Goal: Task Accomplishment & Management: Complete application form

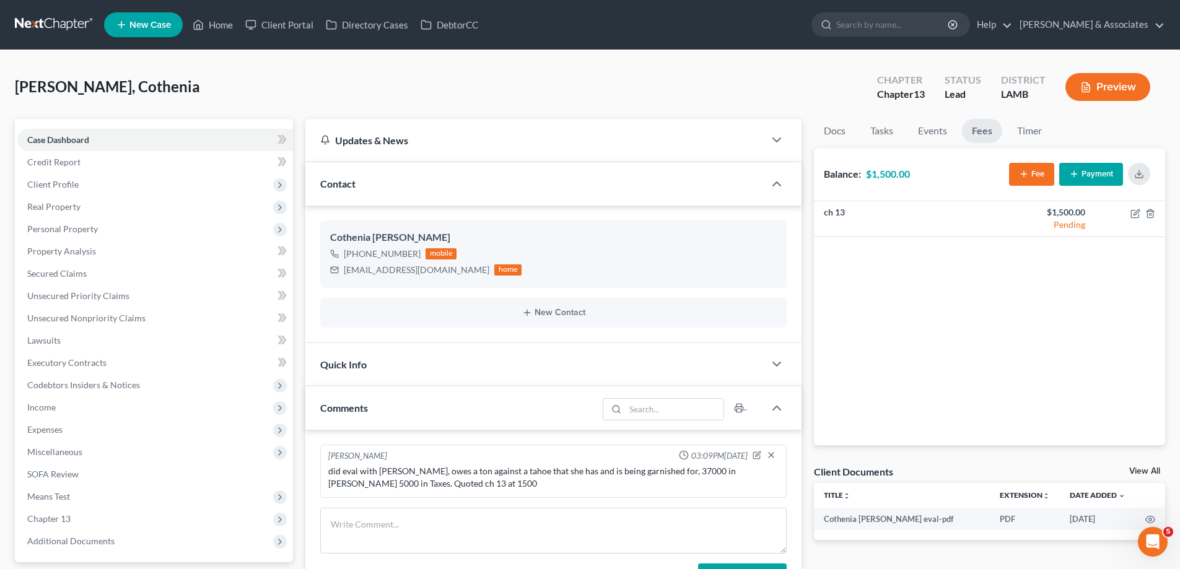
click at [141, 11] on li "New Case" at bounding box center [145, 25] width 82 height 28
click at [141, 20] on span "New Case" at bounding box center [150, 24] width 42 height 9
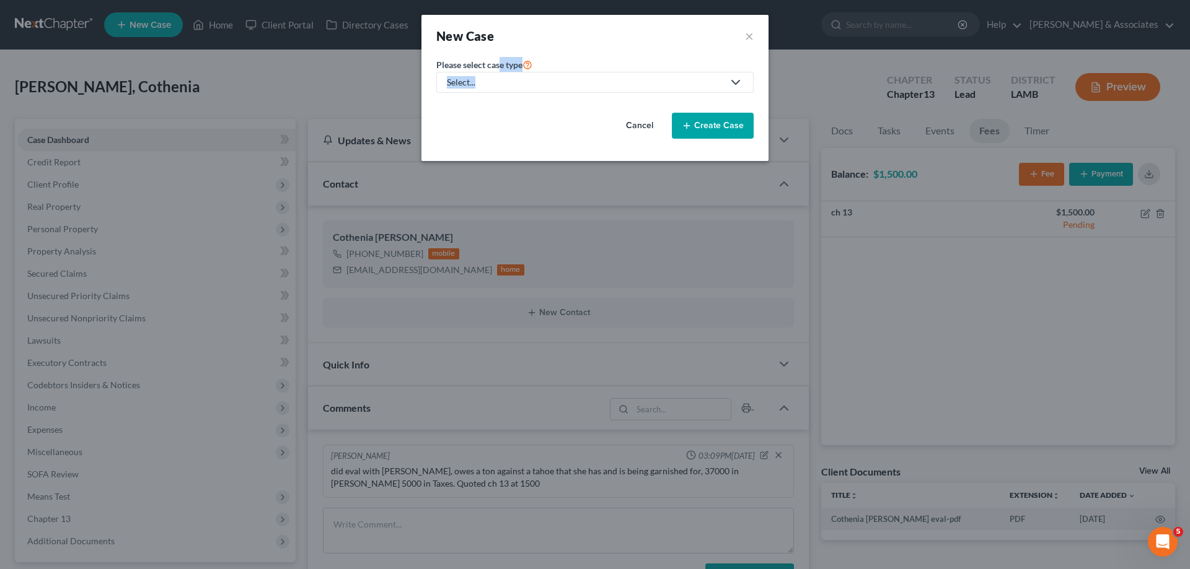
drag, startPoint x: 502, startPoint y: 73, endPoint x: 503, endPoint y: 84, distance: 10.6
click at [502, 76] on div "Please select case type * Select... Bankruptcy Business Formation and Planning …" at bounding box center [594, 75] width 317 height 36
click at [503, 84] on div "Select..." at bounding box center [585, 82] width 276 height 12
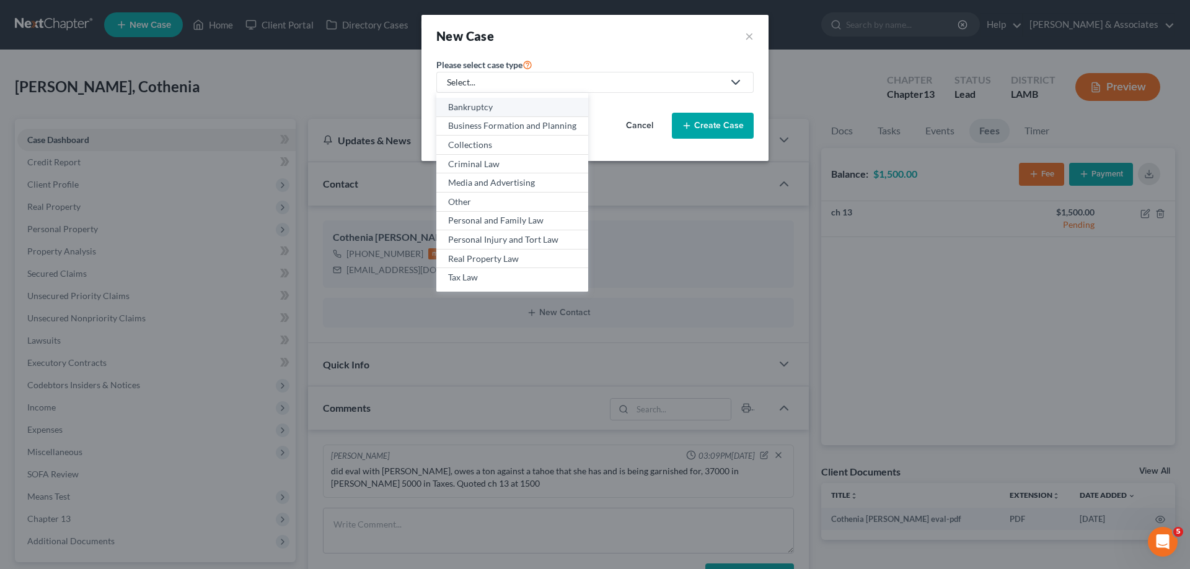
click at [480, 110] on div "Bankruptcy" at bounding box center [512, 107] width 128 height 12
select select "35"
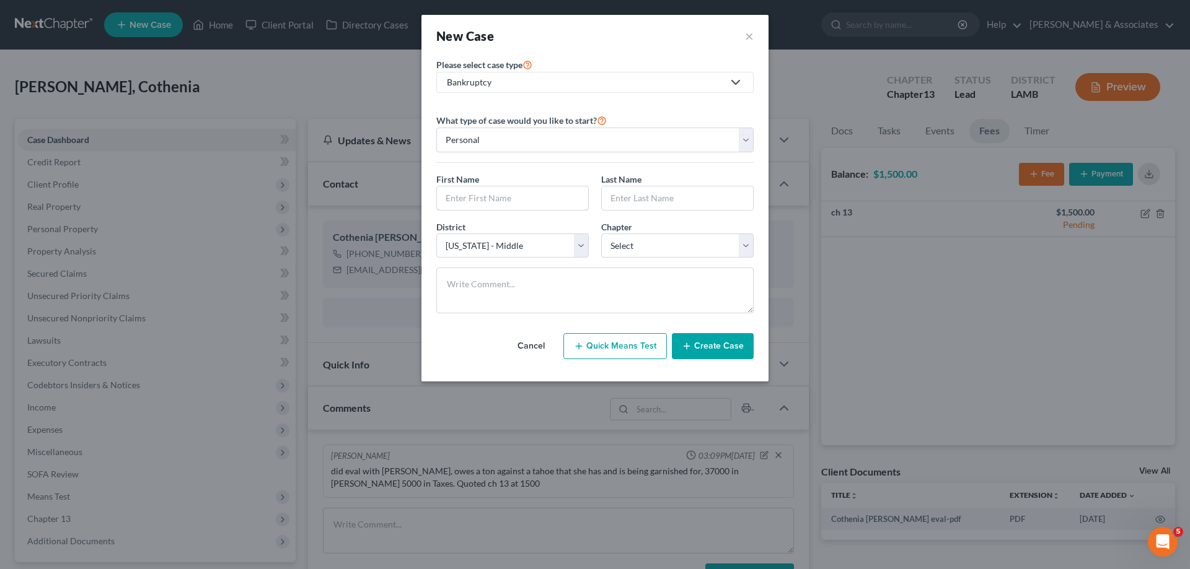
drag, startPoint x: 506, startPoint y: 198, endPoint x: 1188, endPoint y: 50, distance: 697.4
click at [506, 198] on input "text" at bounding box center [512, 198] width 151 height 24
type input "[PERSON_NAME]"
drag, startPoint x: 660, startPoint y: 247, endPoint x: 651, endPoint y: 257, distance: 13.2
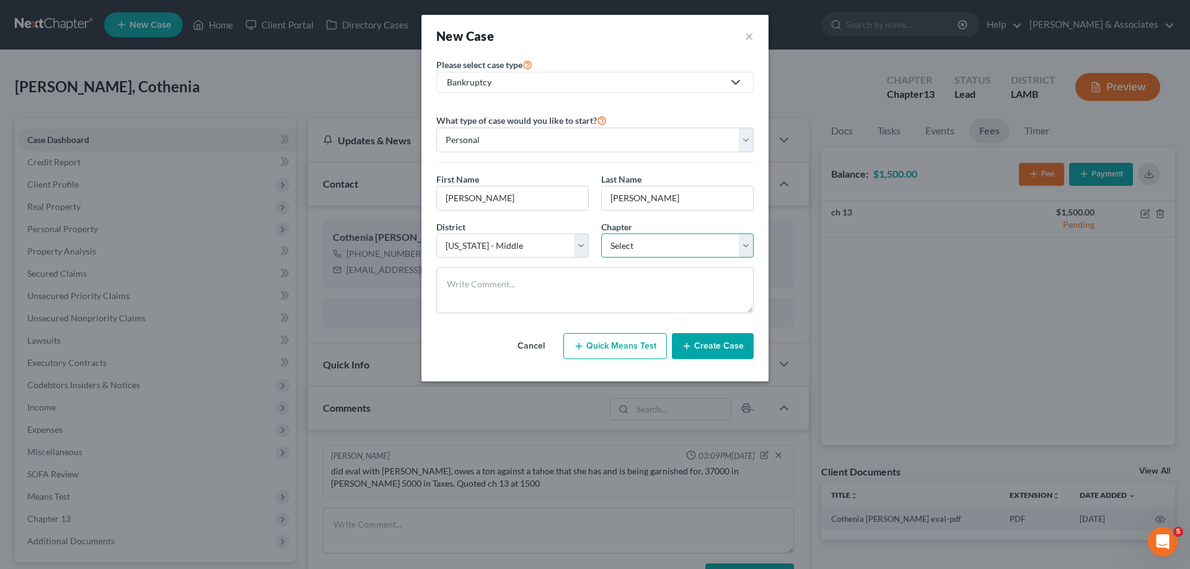
click at [660, 247] on select "Select 7 11 12 13" at bounding box center [677, 246] width 152 height 25
select select "0"
click at [601, 234] on select "Select 7 11 12 13" at bounding box center [677, 246] width 152 height 25
click at [712, 343] on button "Create Case" at bounding box center [713, 346] width 82 height 26
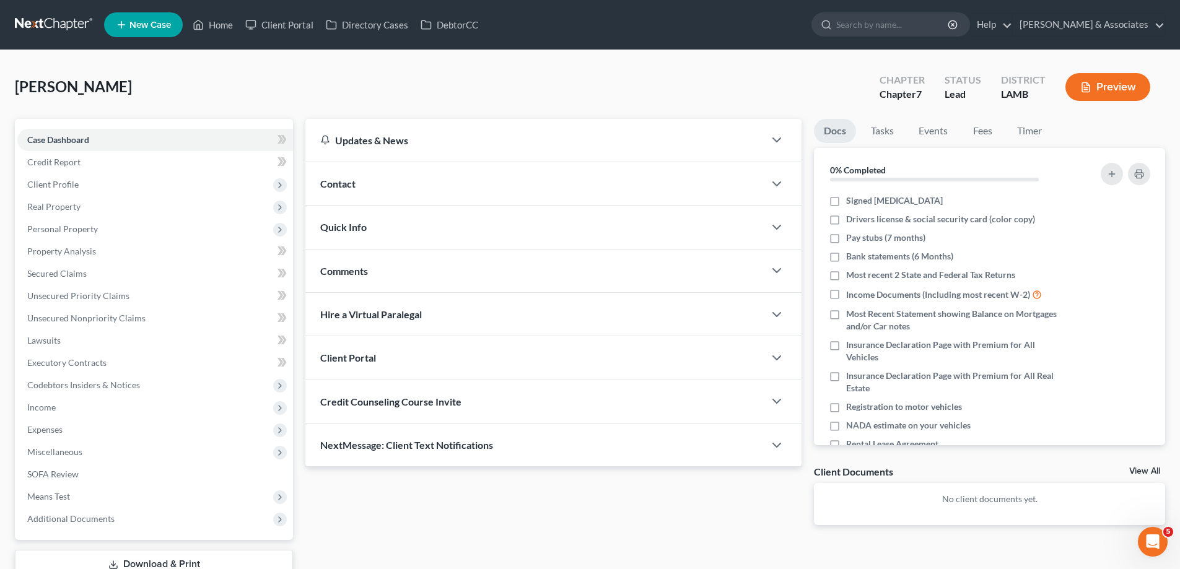
click at [550, 188] on div "Contact" at bounding box center [534, 183] width 459 height 43
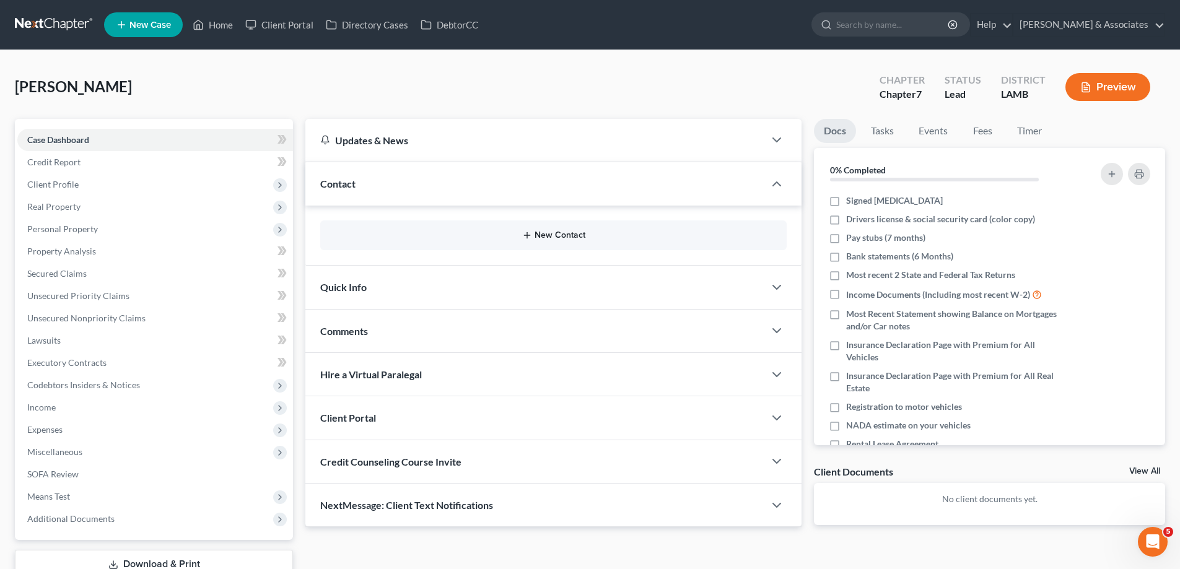
click at [523, 237] on icon "button" at bounding box center [527, 235] width 10 height 10
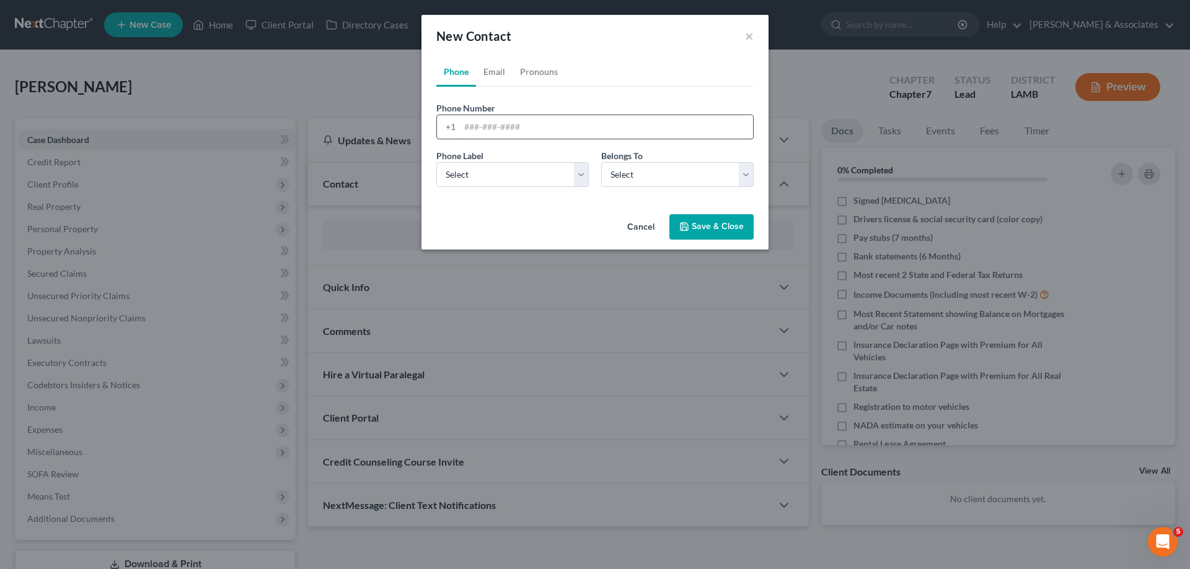
drag, startPoint x: 525, startPoint y: 133, endPoint x: 516, endPoint y: 136, distance: 9.8
click at [525, 133] on input "tel" at bounding box center [606, 127] width 293 height 24
paste input "[PHONE_NUMBER]"
type input "[PHONE_NUMBER]"
click at [478, 179] on select "Select Mobile Home Work Other" at bounding box center [512, 174] width 152 height 25
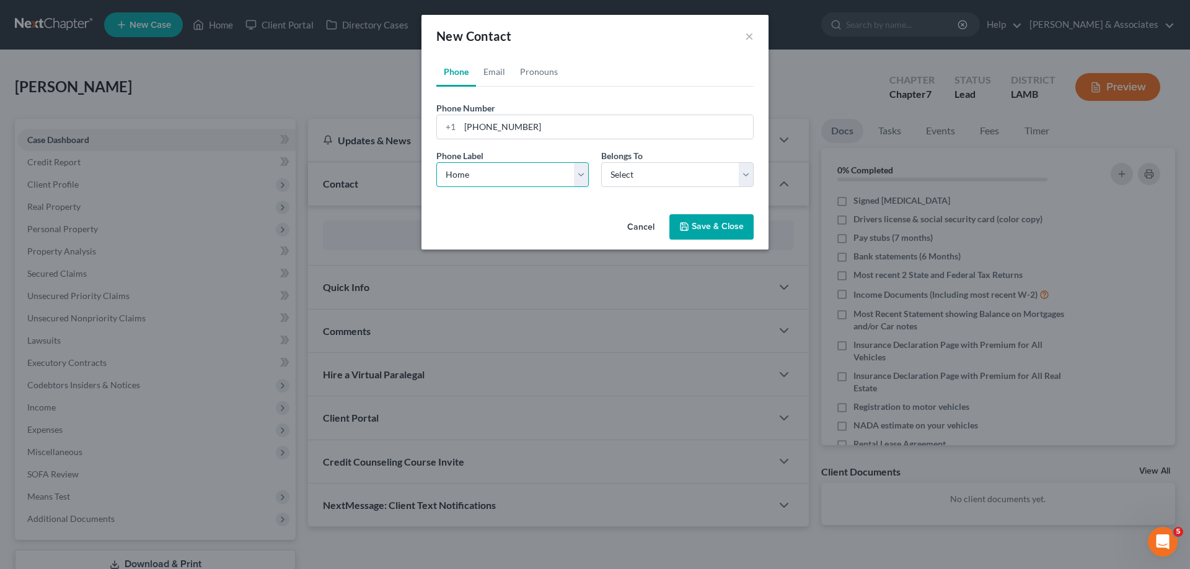
click at [436, 162] on select "Select Mobile Home Work Other" at bounding box center [512, 174] width 152 height 25
click at [489, 184] on select "Select Mobile Home Work Other" at bounding box center [512, 174] width 152 height 25
select select "0"
click at [436, 162] on select "Select Mobile Home Work Other" at bounding box center [512, 174] width 152 height 25
click at [659, 178] on select "Select Client Other" at bounding box center [677, 174] width 152 height 25
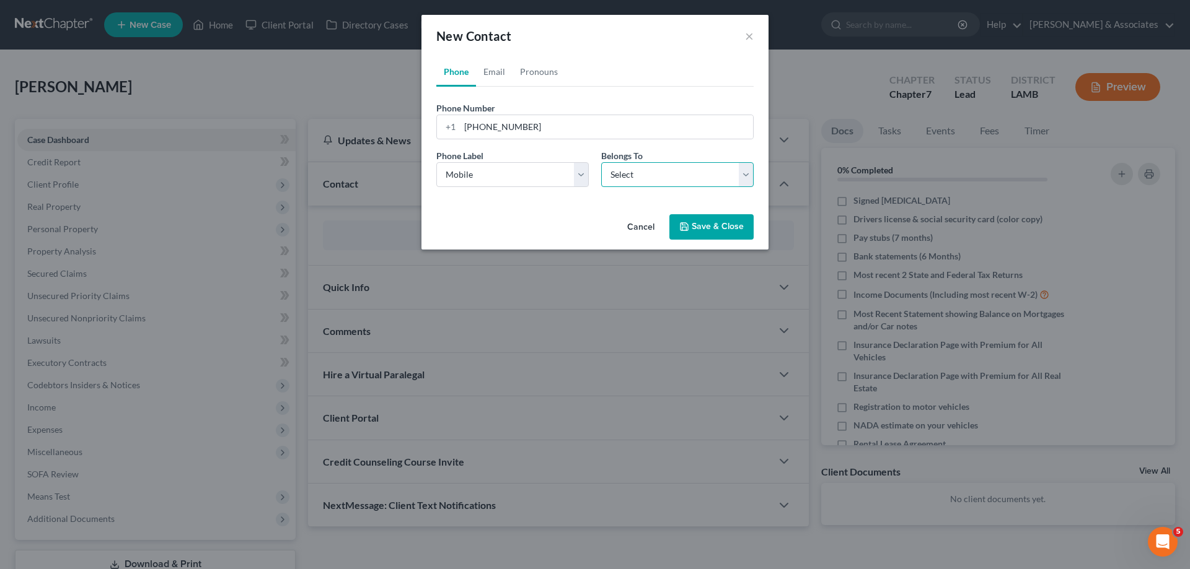
select select "0"
click at [601, 162] on select "Select Client Other" at bounding box center [677, 174] width 152 height 25
select select "0"
click at [495, 75] on link "Email" at bounding box center [494, 72] width 37 height 30
drag, startPoint x: 539, startPoint y: 125, endPoint x: 484, endPoint y: 149, distance: 60.2
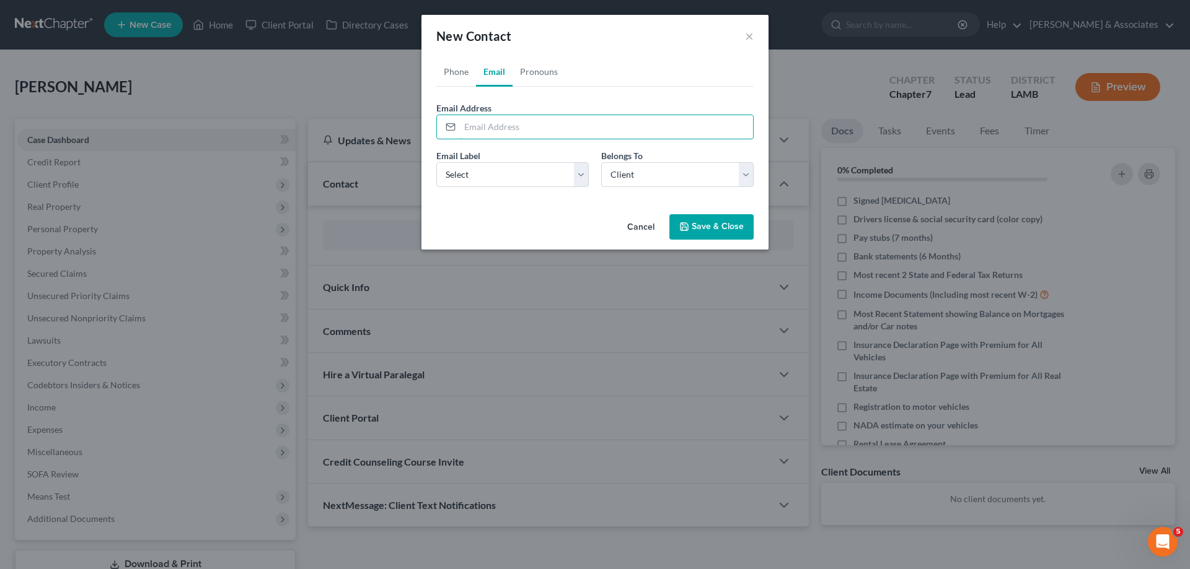
click at [538, 126] on input "email" at bounding box center [606, 127] width 293 height 24
paste input "[EMAIL_ADDRESS][DOMAIN_NAME]"
type input "[EMAIL_ADDRESS][DOMAIN_NAME]"
drag, startPoint x: 474, startPoint y: 182, endPoint x: 486, endPoint y: 186, distance: 12.5
click at [474, 182] on select "Select Home Work Other" at bounding box center [512, 174] width 152 height 25
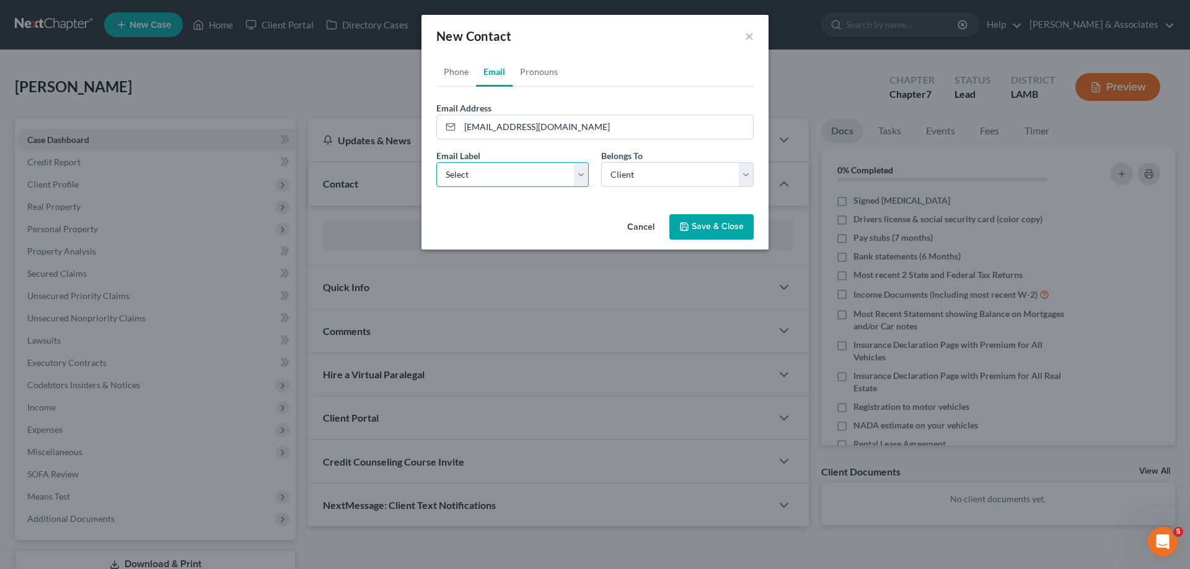
select select "0"
click at [436, 162] on select "Select Home Work Other" at bounding box center [512, 174] width 152 height 25
click at [670, 168] on select "Select Client Other" at bounding box center [677, 174] width 152 height 25
drag, startPoint x: 670, startPoint y: 168, endPoint x: 729, endPoint y: 213, distance: 73.9
click at [670, 168] on select "Select Client Other" at bounding box center [677, 174] width 152 height 25
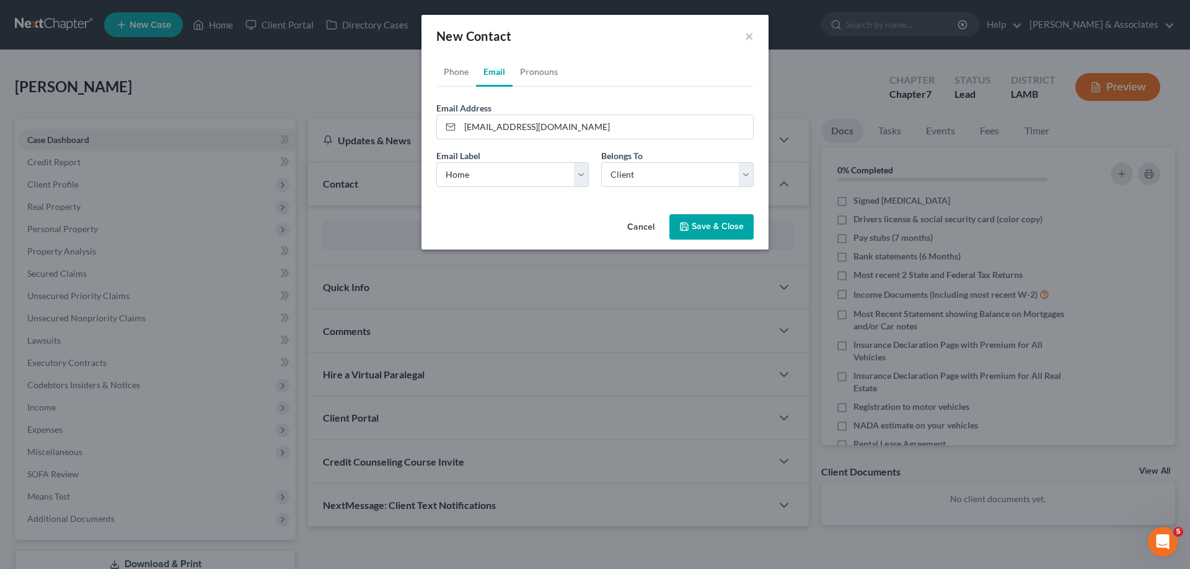
click at [731, 230] on button "Save & Close" at bounding box center [711, 227] width 84 height 26
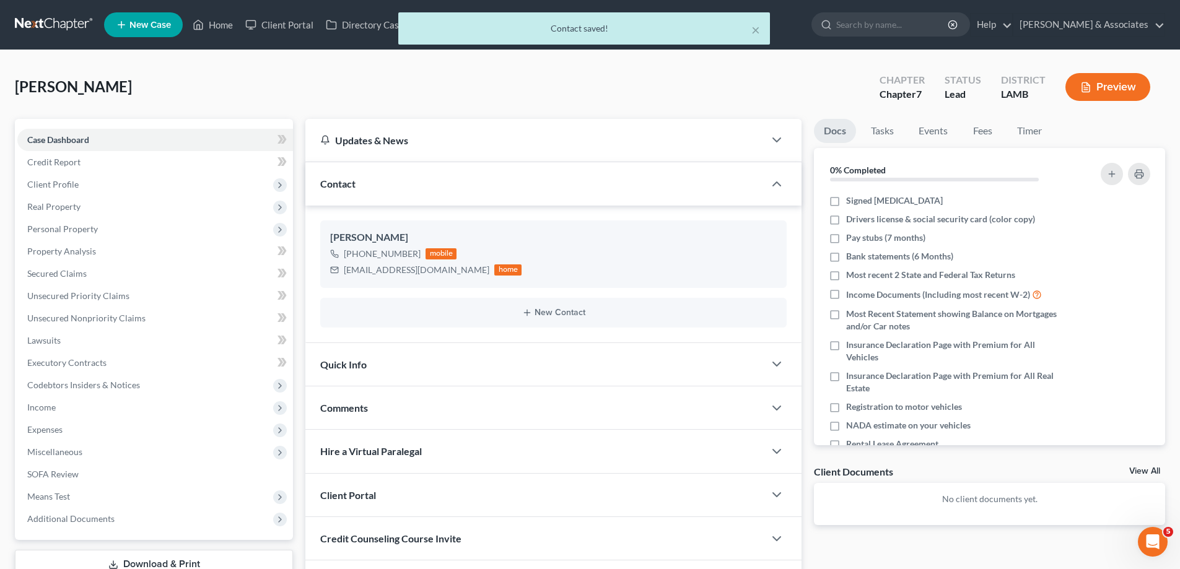
click at [506, 400] on div "Comments" at bounding box center [534, 408] width 459 height 43
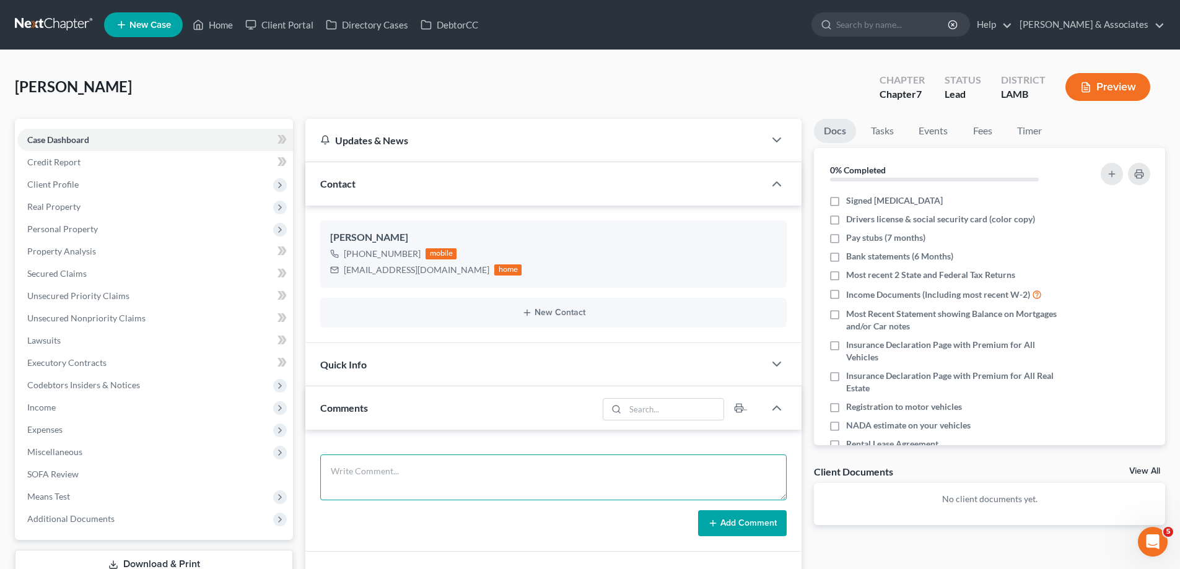
drag, startPoint x: 353, startPoint y: 462, endPoint x: 859, endPoint y: 525, distance: 509.5
click at [353, 462] on textarea at bounding box center [553, 478] width 467 height 46
paste textarea "did eval with [PERSON_NAME], 19000 in [PERSON_NAME] has a 2019 Chev on a salvag…"
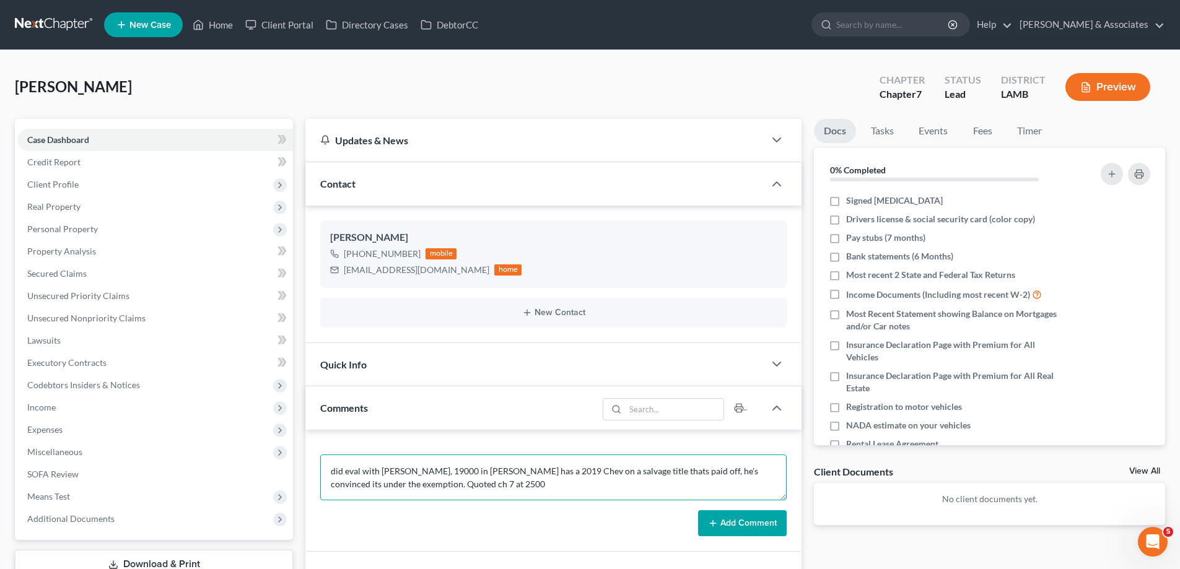
type textarea "did eval with [PERSON_NAME], 19000 in [PERSON_NAME] has a 2019 Chev on a salvag…"
click at [755, 532] on button "Add Comment" at bounding box center [742, 524] width 89 height 26
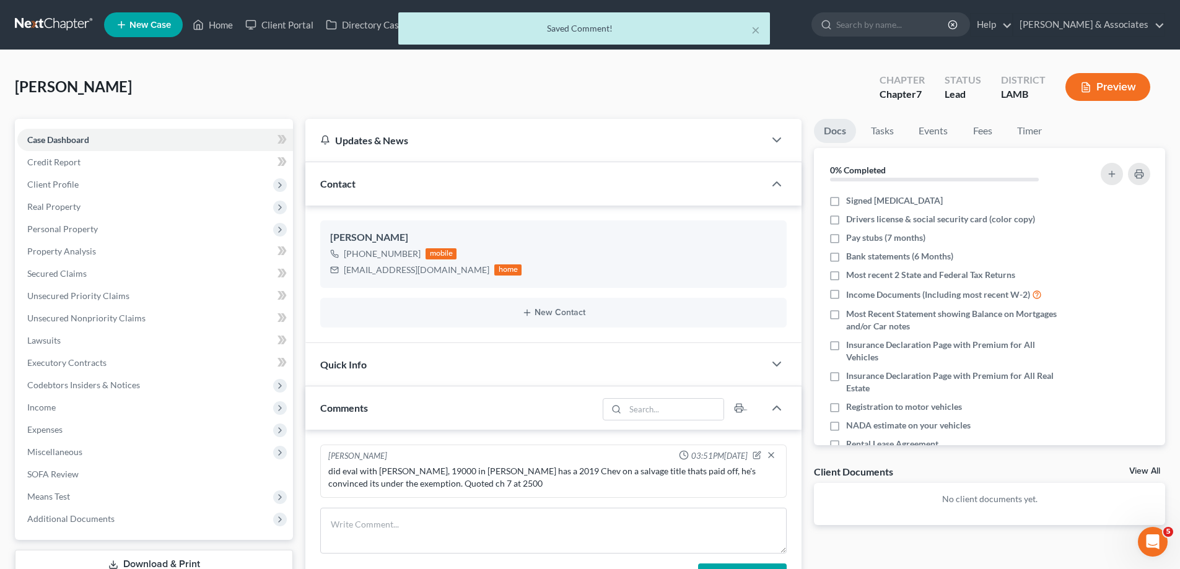
click at [1144, 467] on link "View All" at bounding box center [1144, 471] width 31 height 9
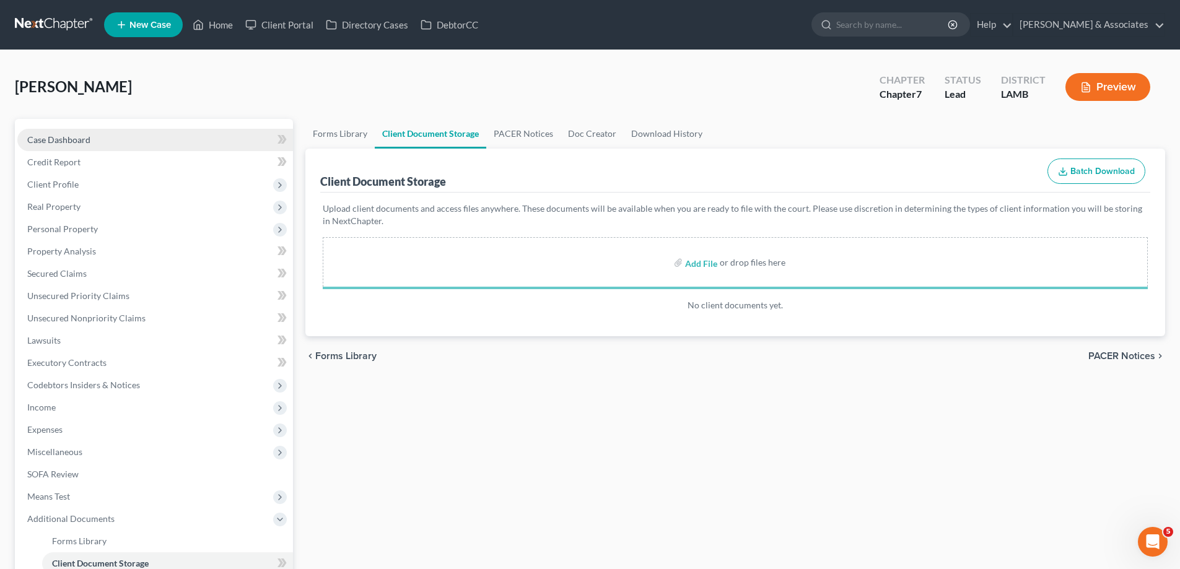
click at [77, 136] on span "Case Dashboard" at bounding box center [58, 139] width 63 height 11
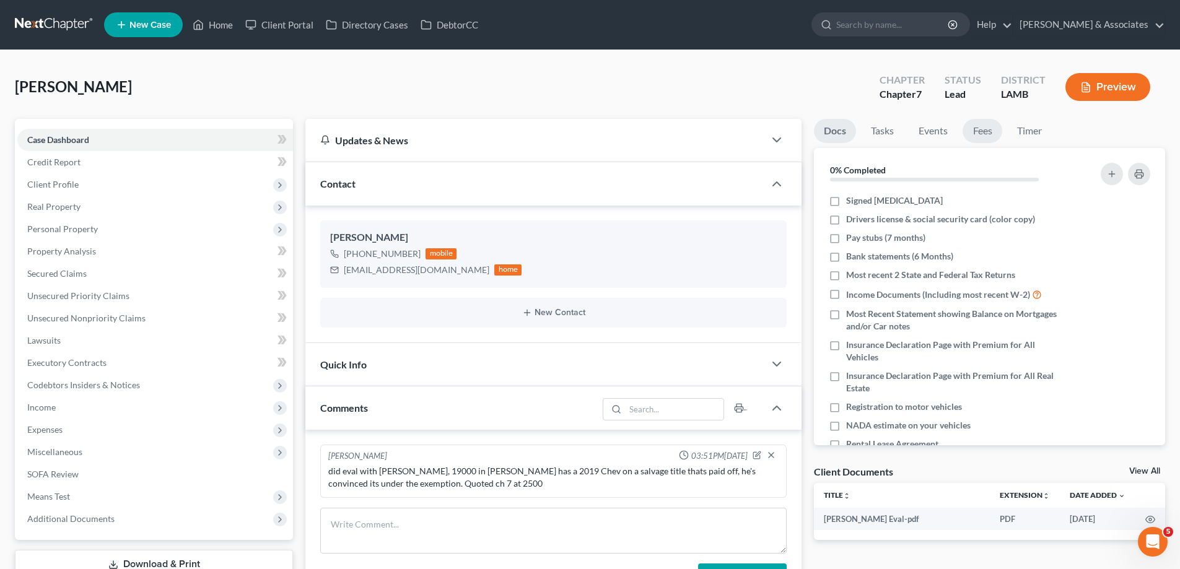
click at [985, 129] on link "Fees" at bounding box center [983, 131] width 40 height 24
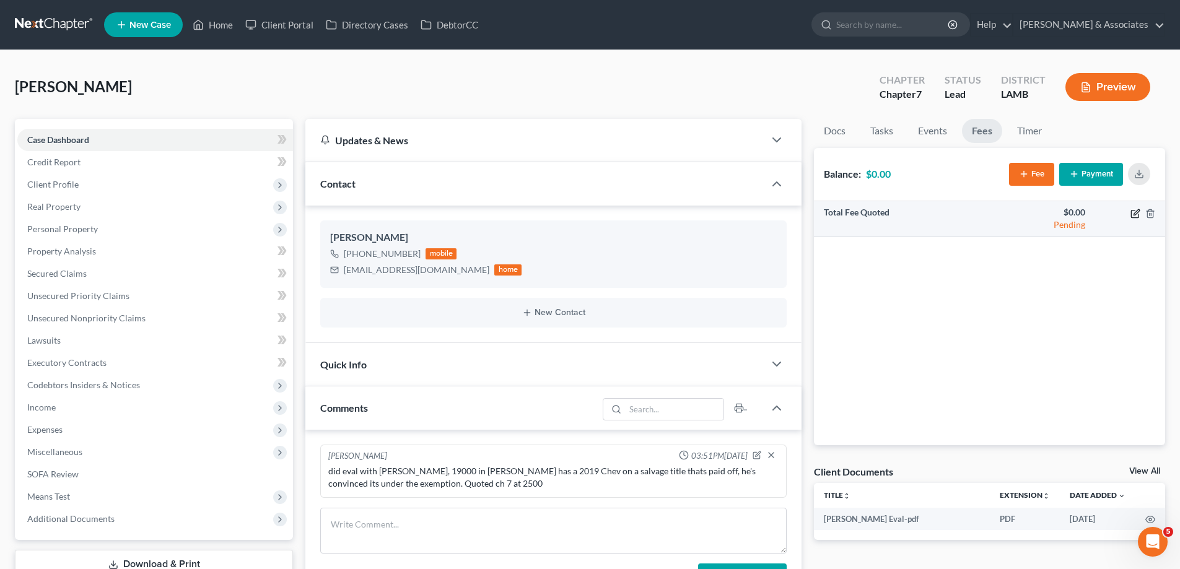
click at [1135, 213] on icon "button" at bounding box center [1137, 212] width 6 height 6
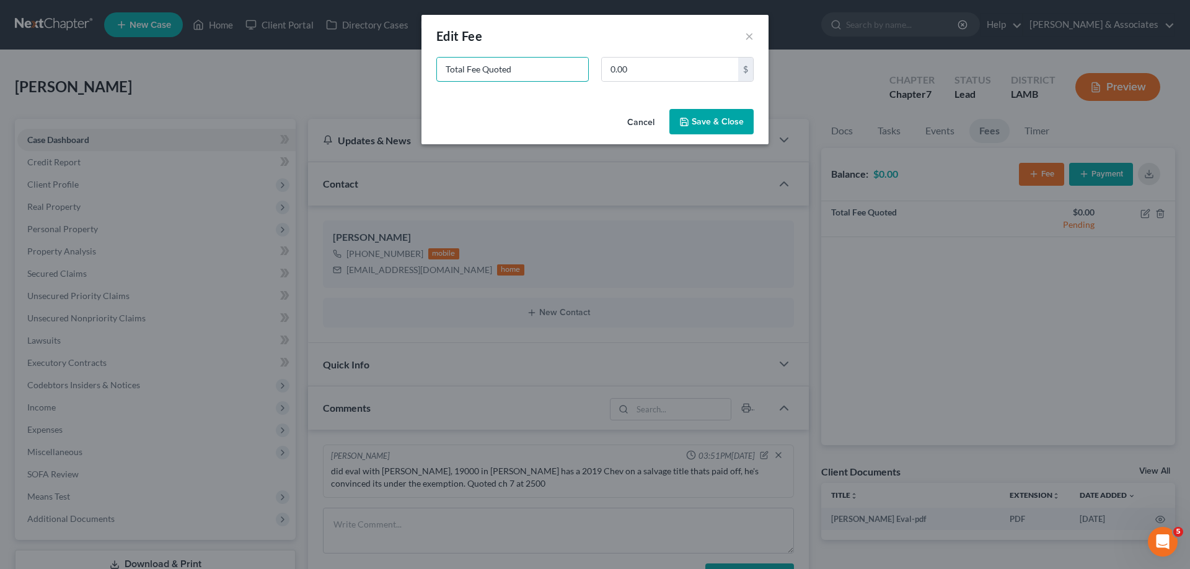
drag, startPoint x: 557, startPoint y: 68, endPoint x: 87, endPoint y: 59, distance: 470.3
click at [180, 79] on div "New Fee Edit Fee × Total Fee Quoted 0.00 $ Cancel Save & Close" at bounding box center [595, 284] width 1190 height 569
type input "ch 7"
type input "2,500"
click at [718, 125] on button "Save & Close" at bounding box center [711, 122] width 84 height 26
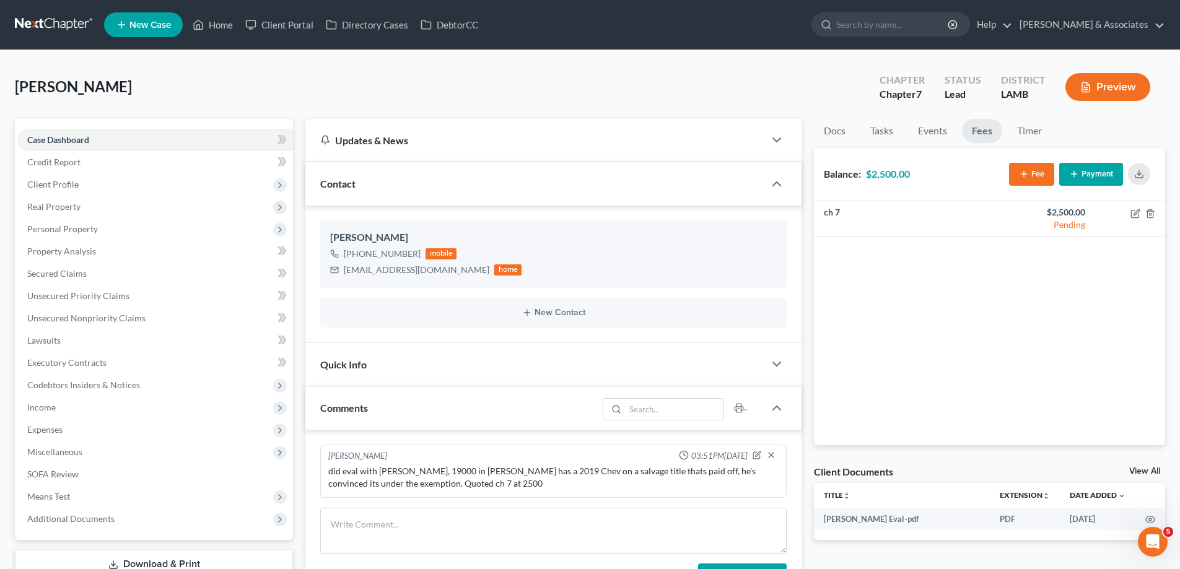
click at [34, 22] on link at bounding box center [54, 25] width 79 height 22
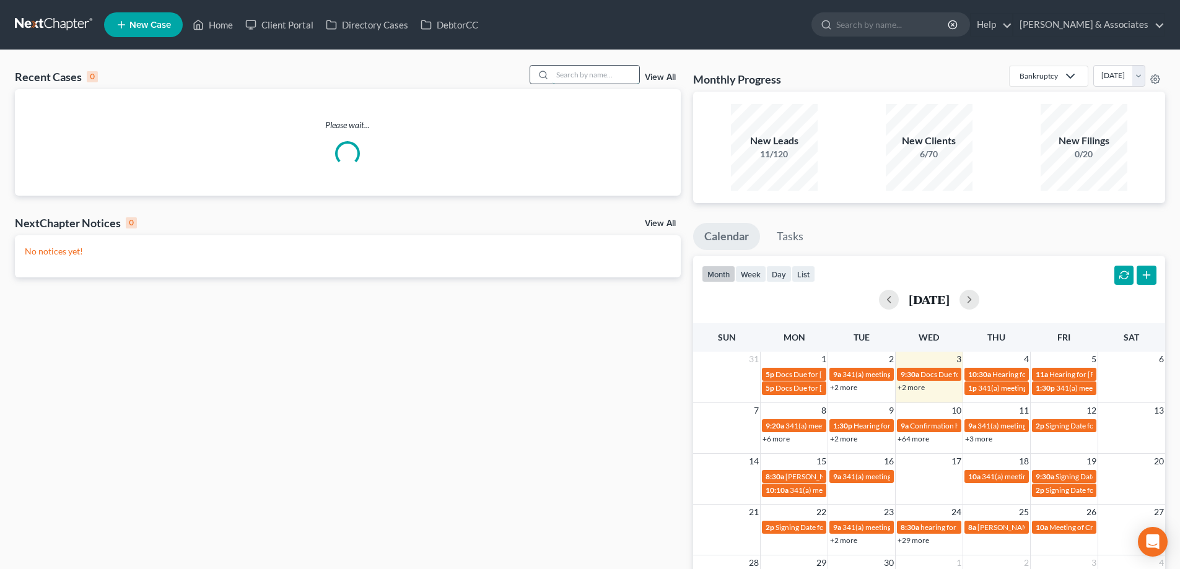
click at [593, 71] on input "search" at bounding box center [596, 75] width 87 height 18
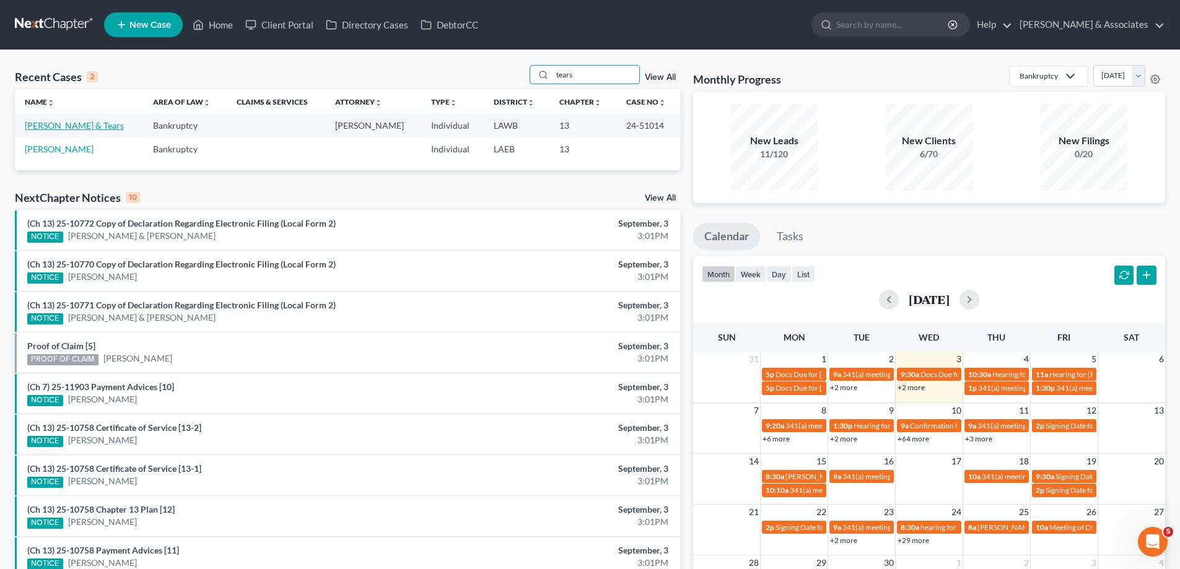
type input "tears"
click at [95, 127] on link "Warner, Jeremiah & Tears" at bounding box center [74, 125] width 99 height 11
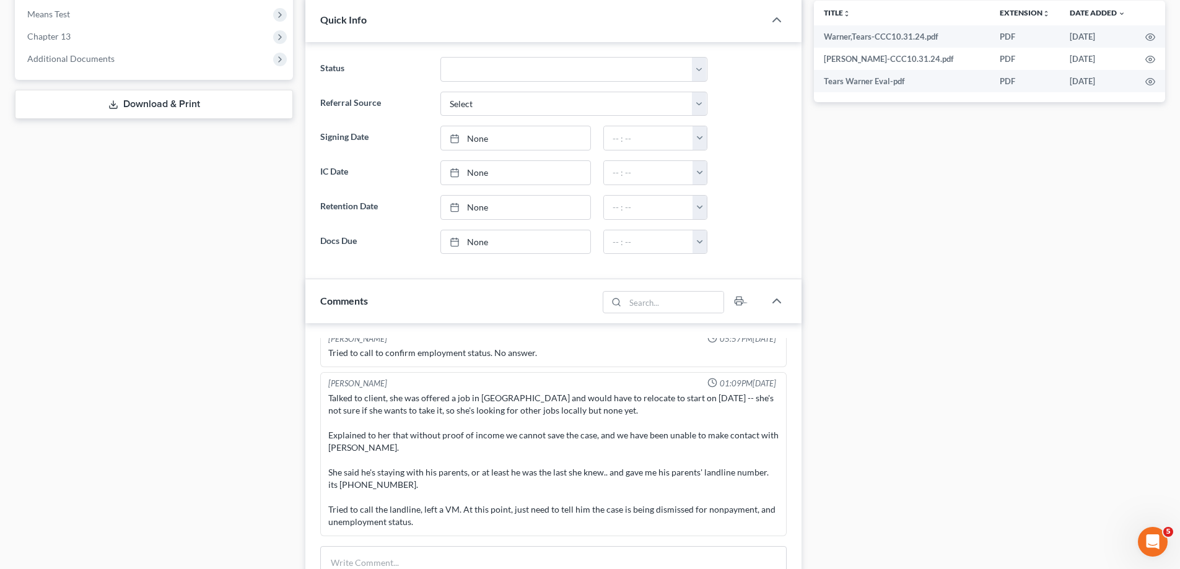
scroll to position [620, 0]
